Goal: Understand process/instructions

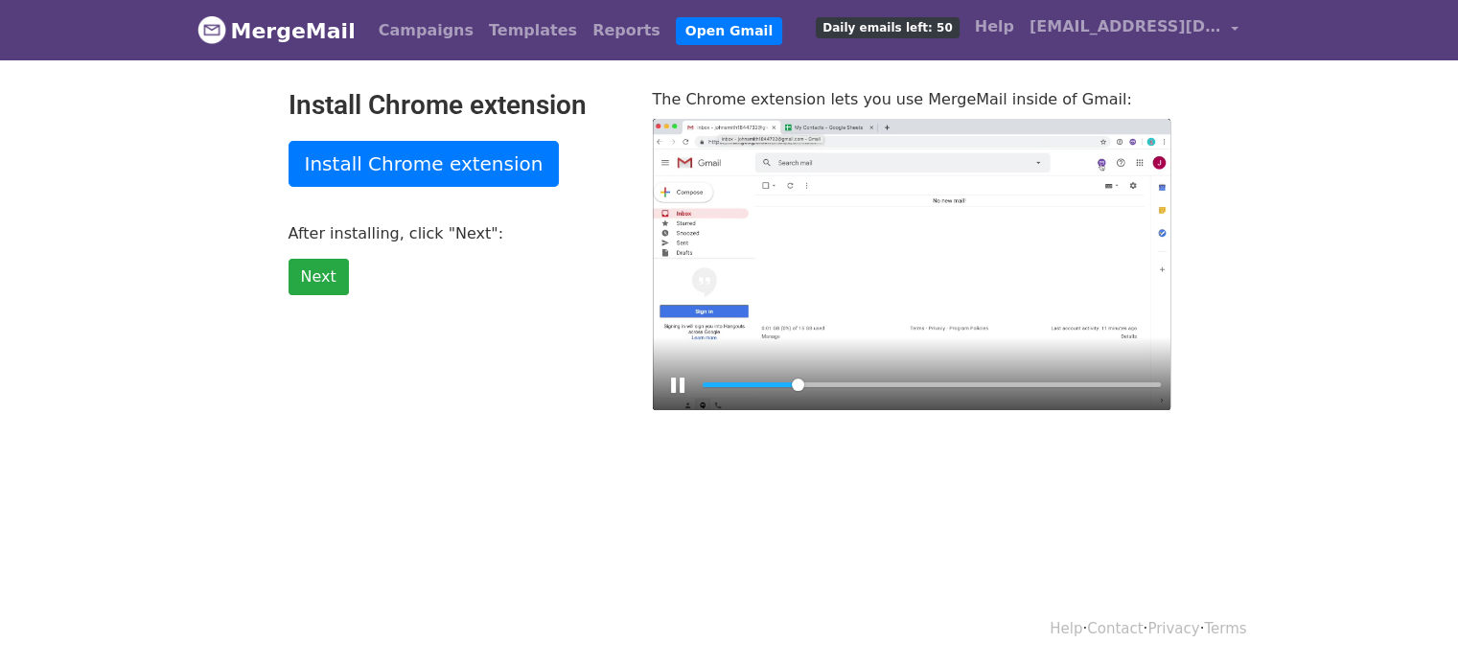
click at [1053, 275] on div at bounding box center [912, 264] width 518 height 291
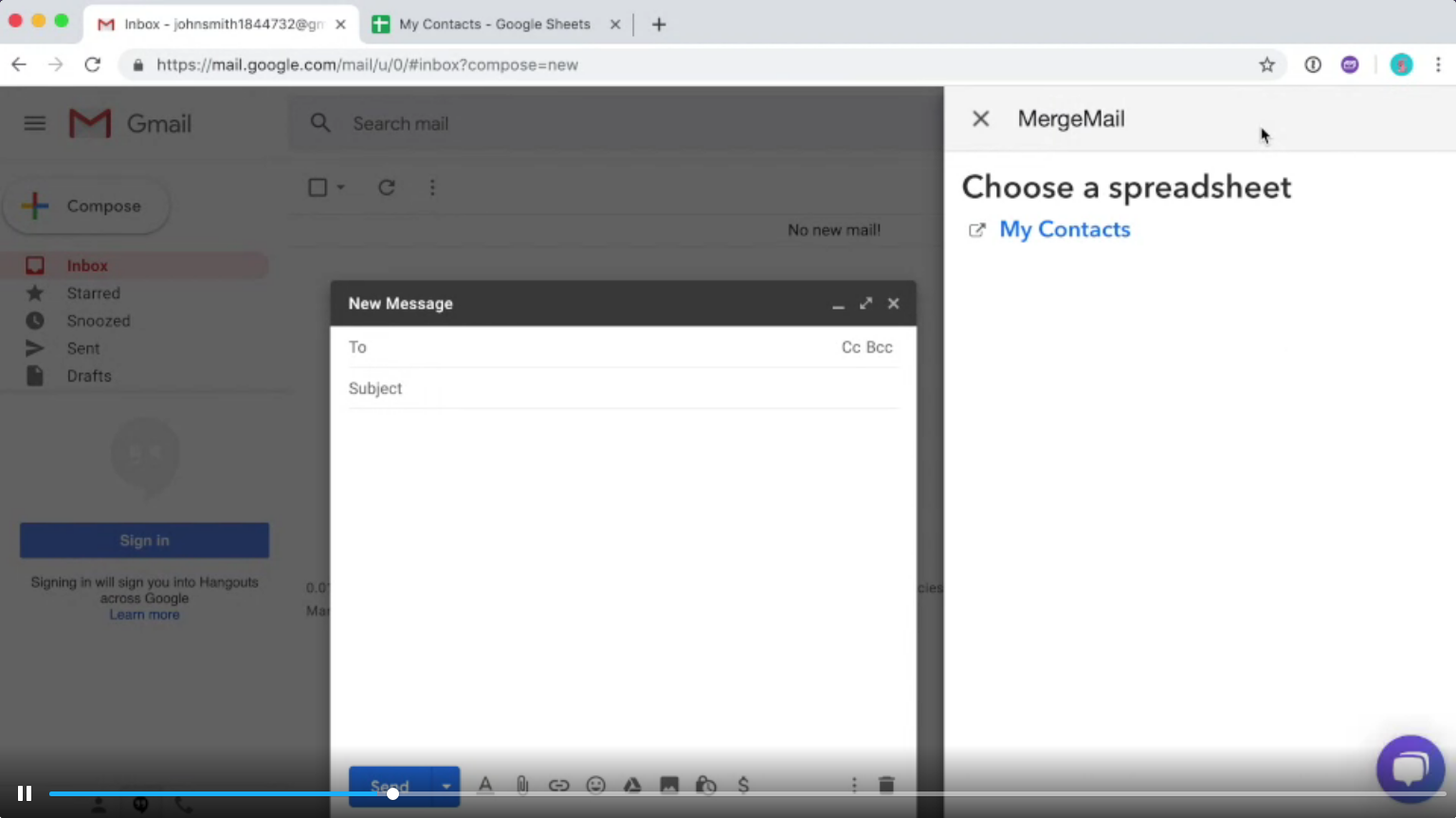
click at [694, 448] on div at bounding box center [728, 409] width 1456 height 818
click at [724, 531] on div at bounding box center [728, 409] width 1456 height 818
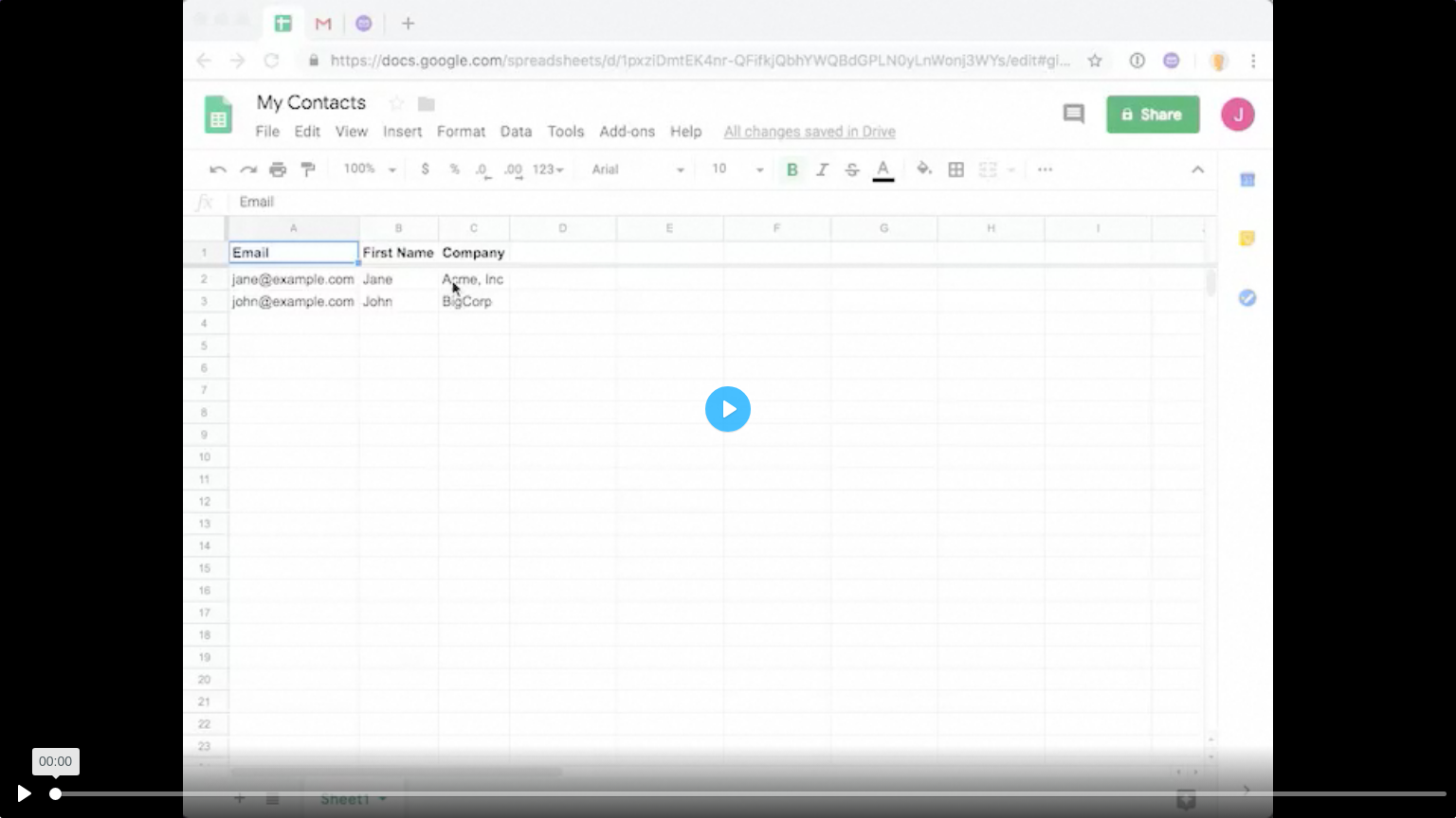
drag, startPoint x: 190, startPoint y: 792, endPoint x: 40, endPoint y: 806, distance: 150.7
click at [49, 657] on input "Seek" at bounding box center [747, 794] width 1397 height 18
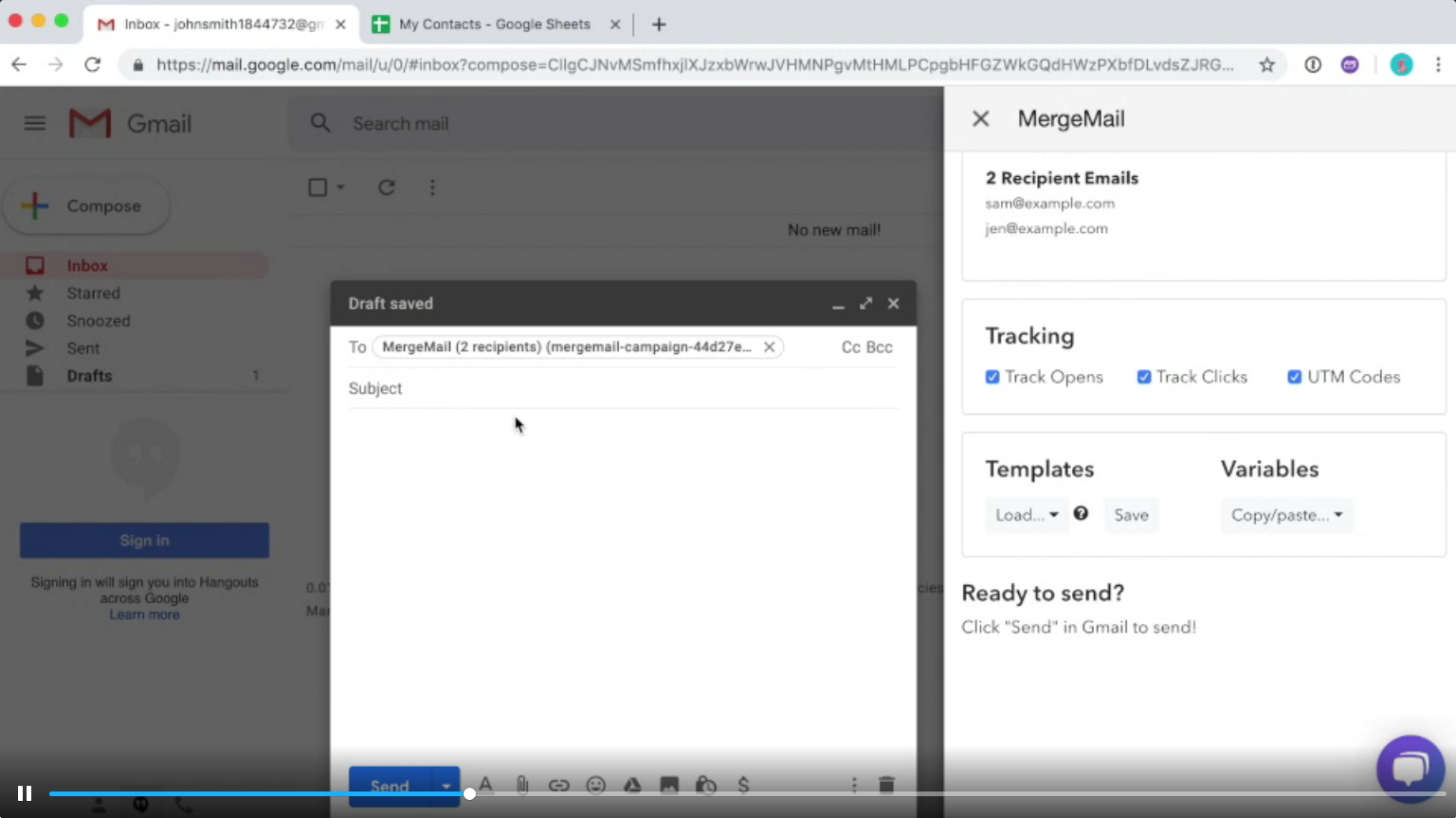
click at [985, 123] on div at bounding box center [728, 409] width 1456 height 818
click at [792, 182] on div at bounding box center [728, 409] width 1456 height 818
click at [790, 200] on div at bounding box center [728, 409] width 1456 height 818
type input "32.87"
